Goal: Navigation & Orientation: Find specific page/section

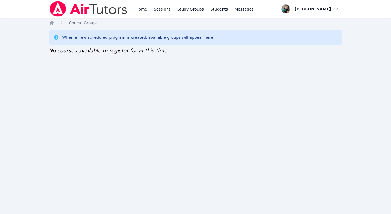
click at [43, 83] on div "Home Sessions Study Groups Students Messages Open user menu Sokha Lee Open main…" at bounding box center [195, 107] width 391 height 214
drag, startPoint x: 38, startPoint y: 63, endPoint x: 37, endPoint y: 59, distance: 3.9
click at [38, 64] on div "Home Sessions Study Groups Students Messages Open user menu Sokha Lee Open main…" at bounding box center [195, 107] width 391 height 214
click at [59, 92] on div "Home Sessions Study Groups Students Messages Open user menu [PERSON_NAME] Open …" at bounding box center [195, 107] width 391 height 214
